Goal: Task Accomplishment & Management: Use online tool/utility

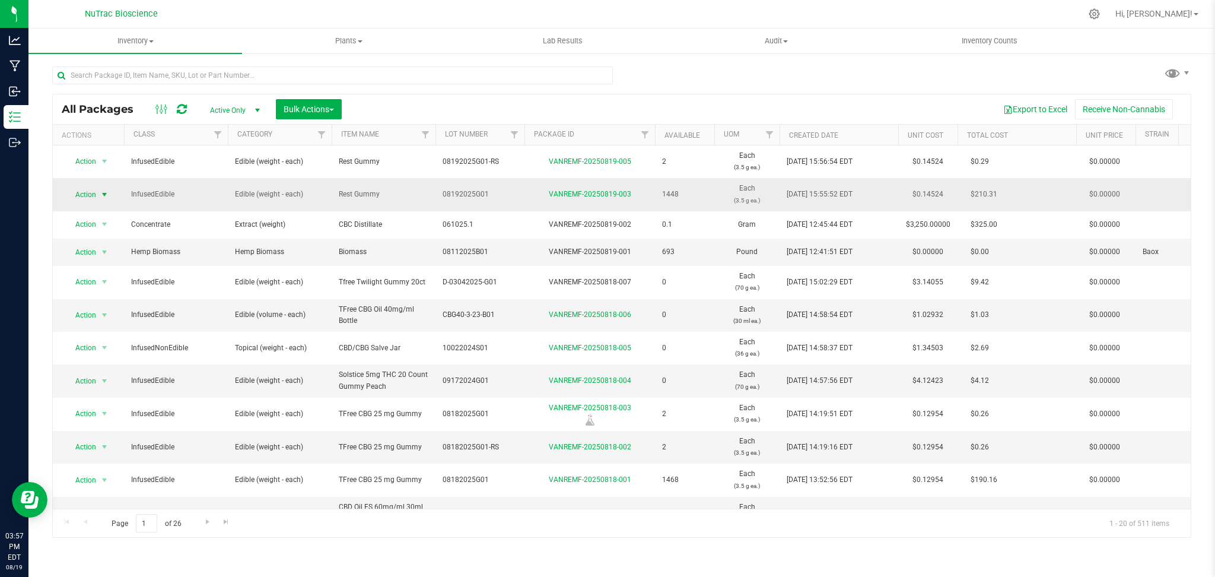
click at [94, 194] on span "Action" at bounding box center [81, 194] width 32 height 17
click at [112, 410] on li "Take lab sample" at bounding box center [102, 406] width 75 height 18
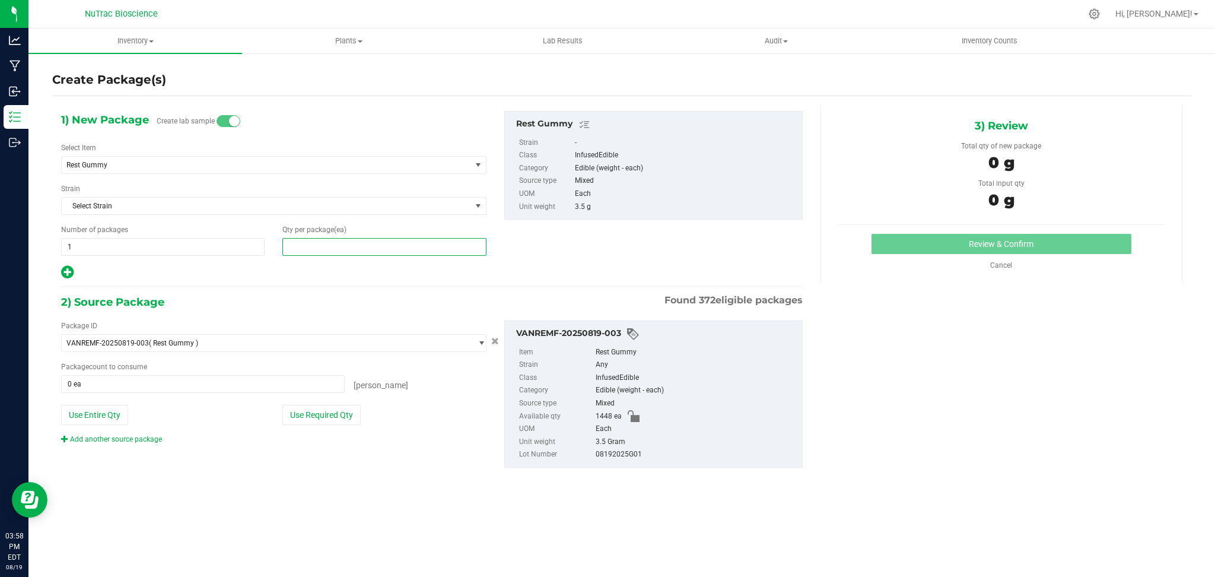
click at [383, 243] on span at bounding box center [383, 247] width 203 height 18
type input "2"
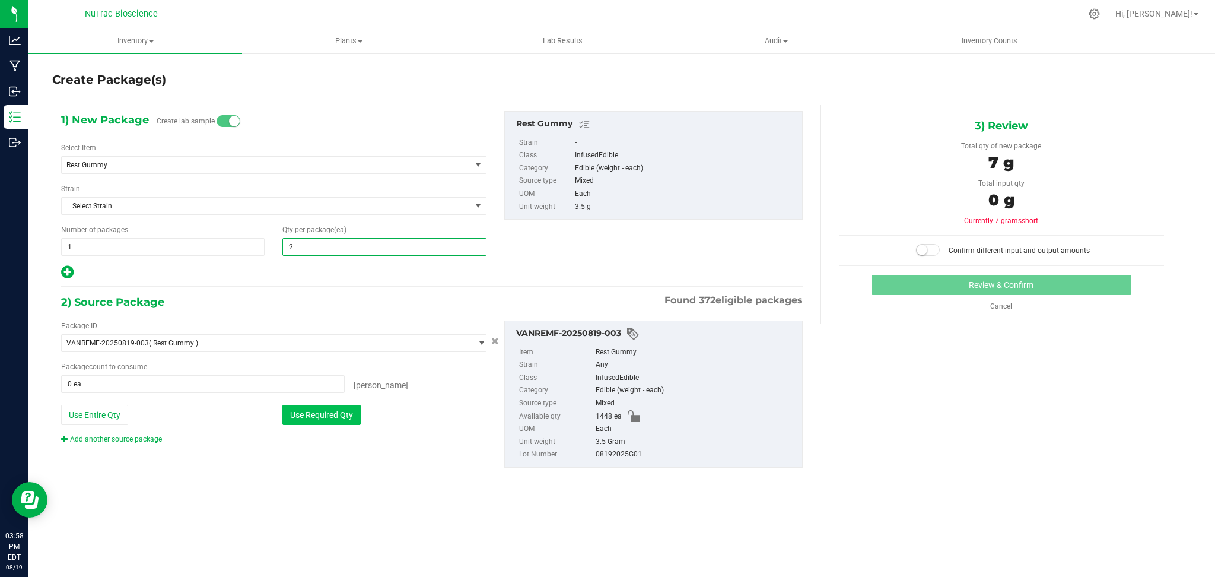
type input "2"
click at [313, 412] on button "Use Required Qty" at bounding box center [321, 415] width 78 height 20
type input "2 ea"
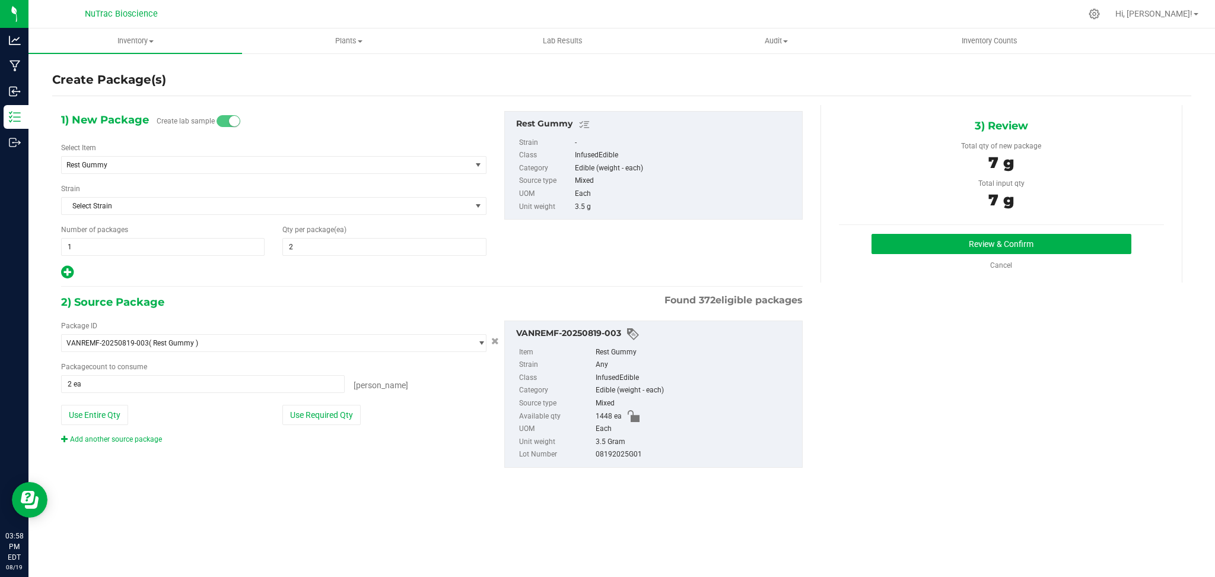
click at [975, 228] on div "3) Review Total qty of new package 7 g Total input qty 7 g Review & Confirm" at bounding box center [1002, 193] width 362 height 177
click at [974, 239] on button "Review & Confirm" at bounding box center [1002, 244] width 260 height 20
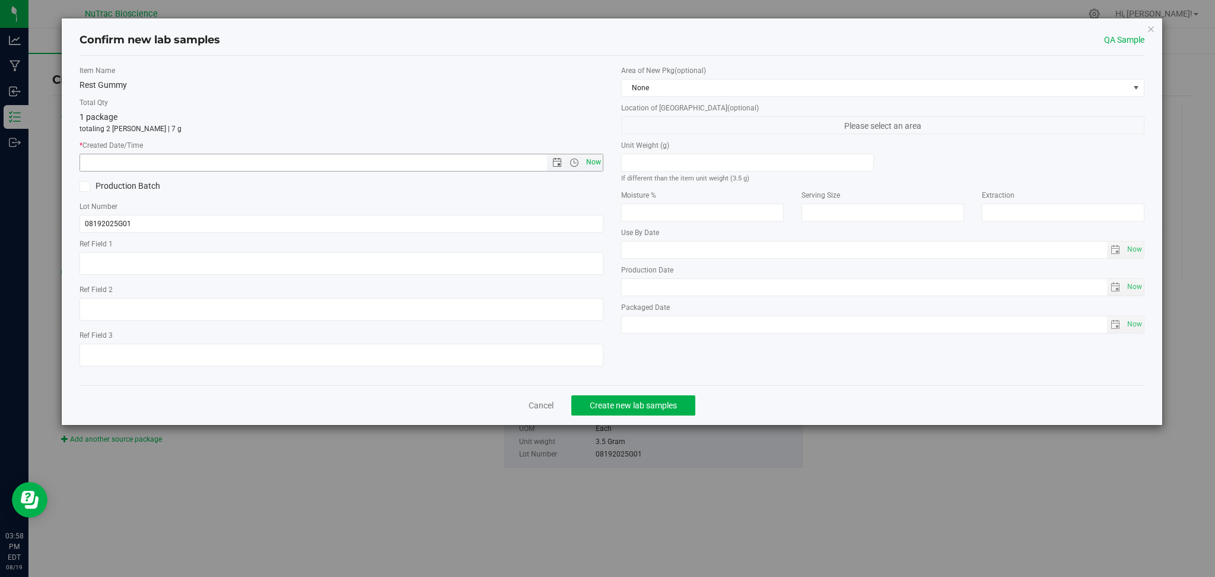
click at [594, 165] on span "Now" at bounding box center [593, 162] width 20 height 17
type input "[DATE] 3:58 PM"
click at [669, 403] on span "Create new lab samples" at bounding box center [633, 404] width 87 height 9
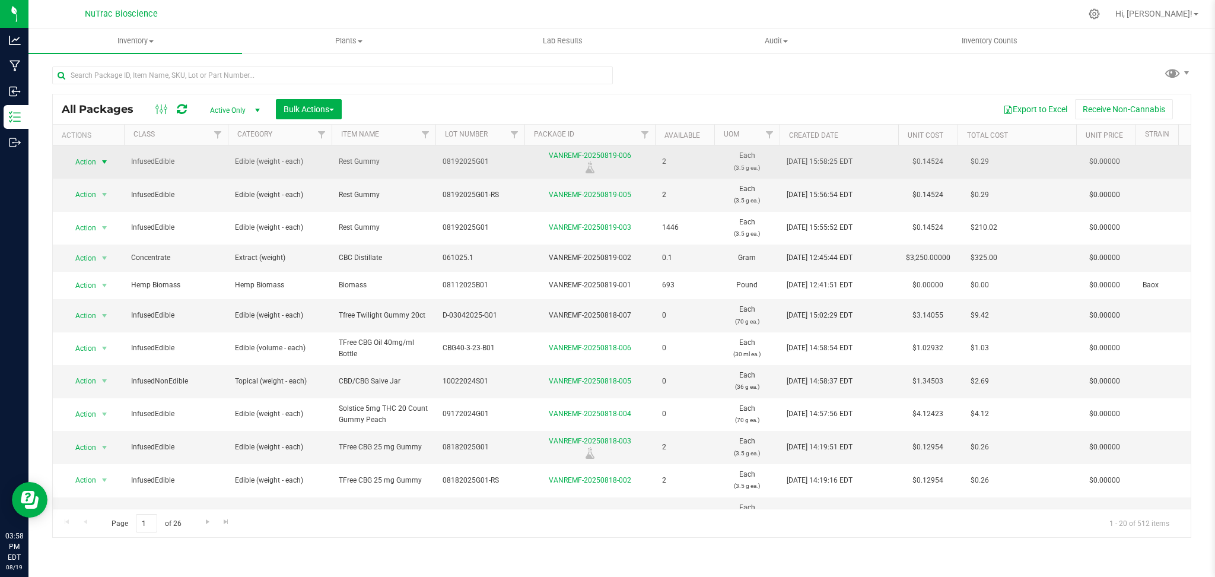
click at [106, 159] on span "select" at bounding box center [104, 161] width 9 height 9
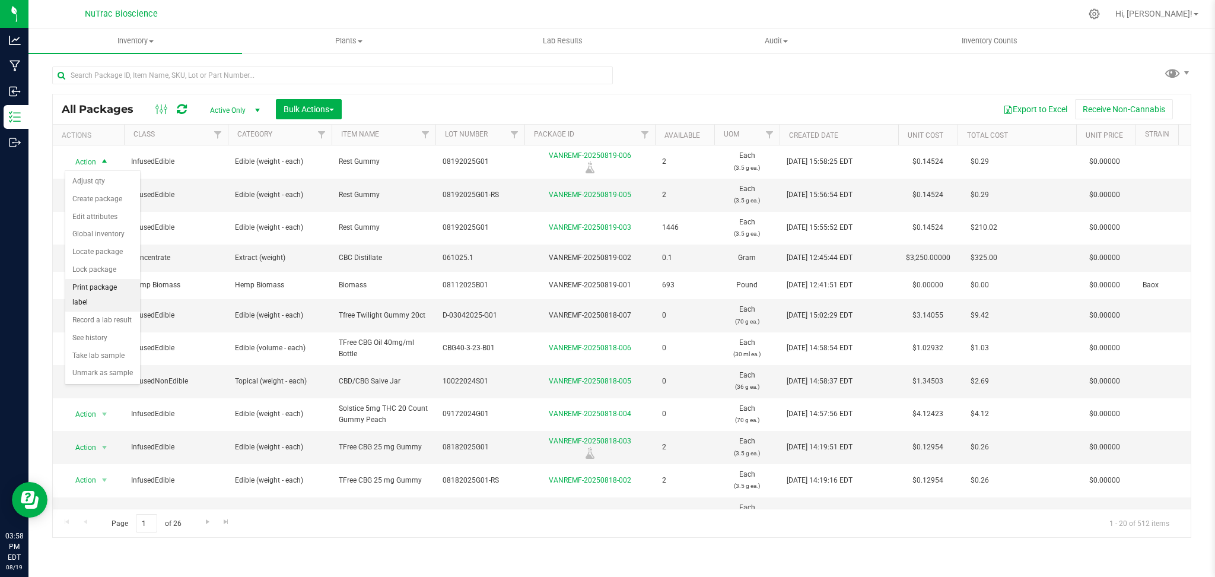
click at [107, 292] on li "Print package label" at bounding box center [102, 295] width 75 height 33
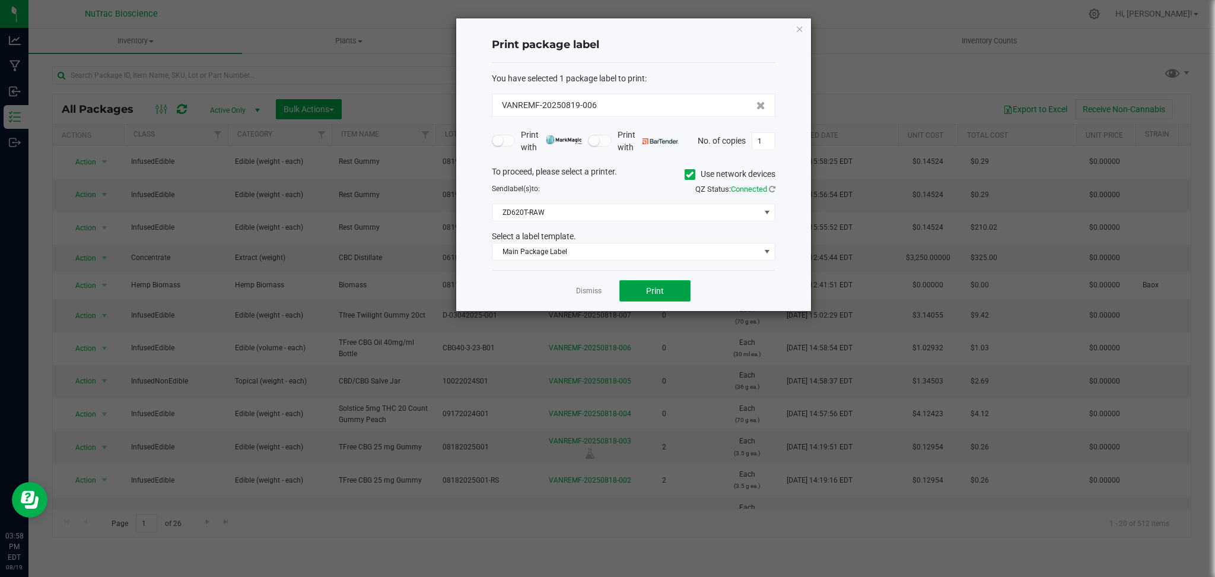
click at [665, 285] on button "Print" at bounding box center [654, 290] width 71 height 21
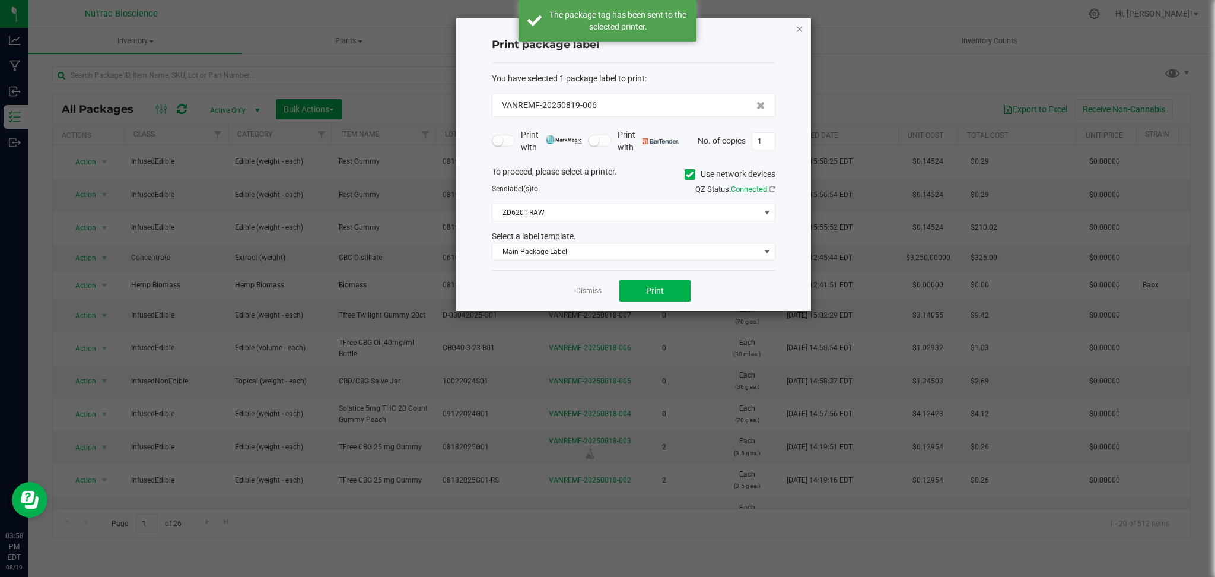
click at [797, 29] on icon "button" at bounding box center [800, 28] width 8 height 14
